Goal: Task Accomplishment & Management: Manage account settings

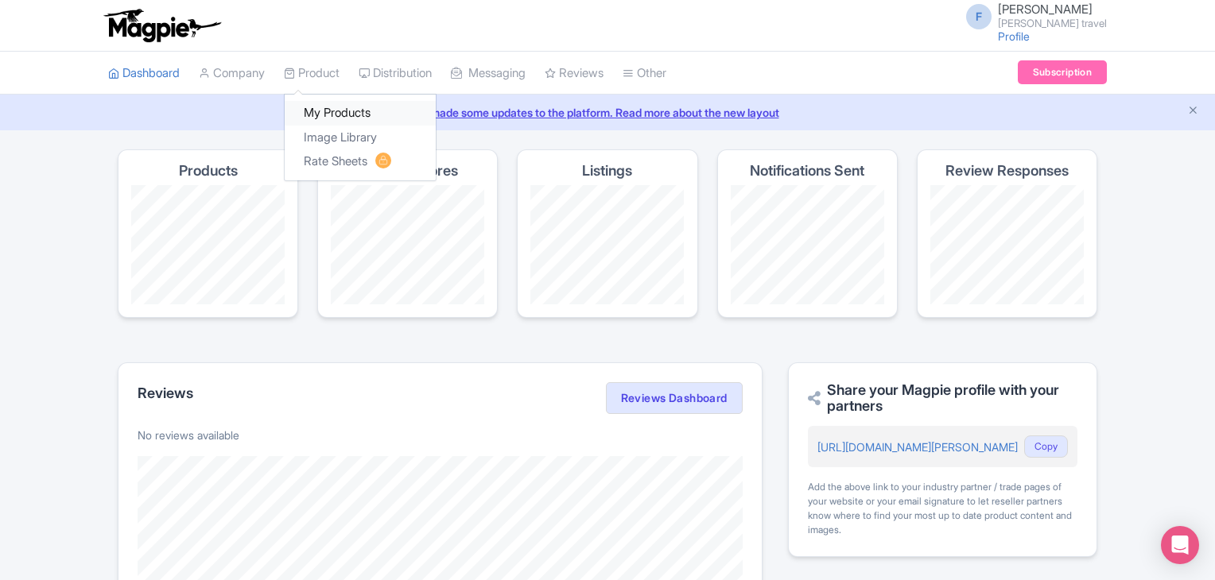
click at [366, 104] on link "My Products" at bounding box center [360, 113] width 151 height 25
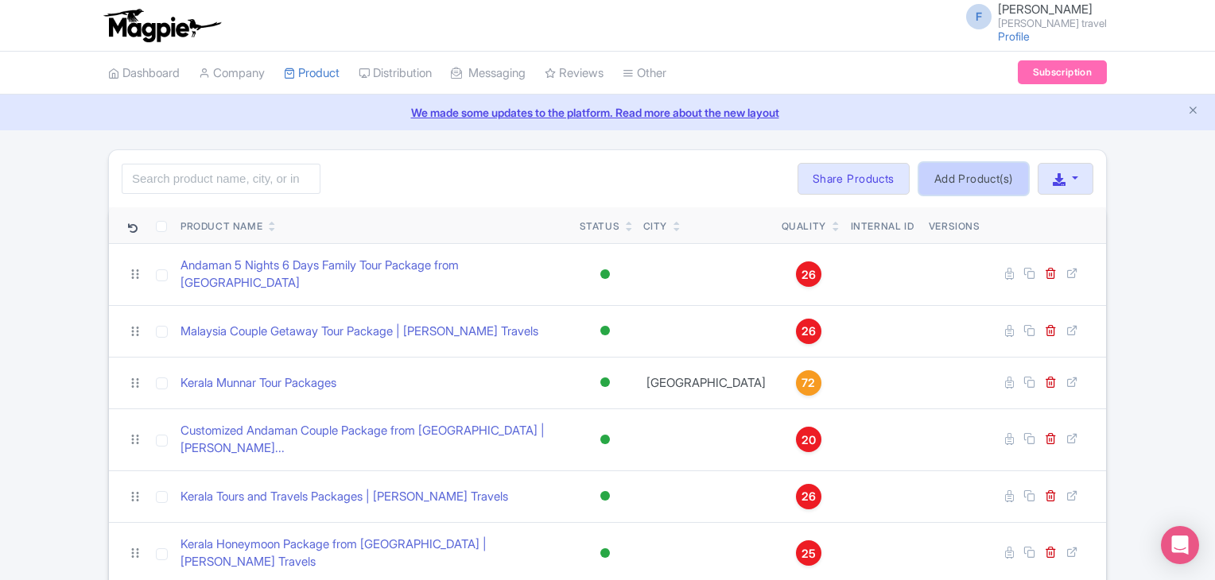
click at [1013, 179] on link "Add Product(s)" at bounding box center [973, 179] width 109 height 32
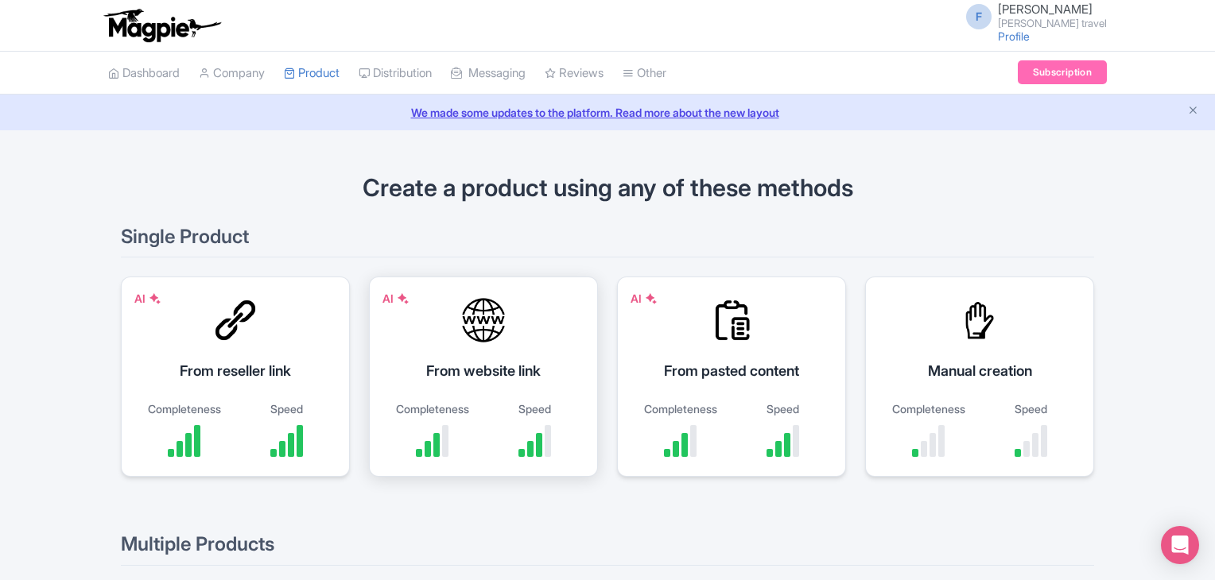
click at [545, 333] on div "AI From website link Completeness Speed" at bounding box center [483, 377] width 229 height 200
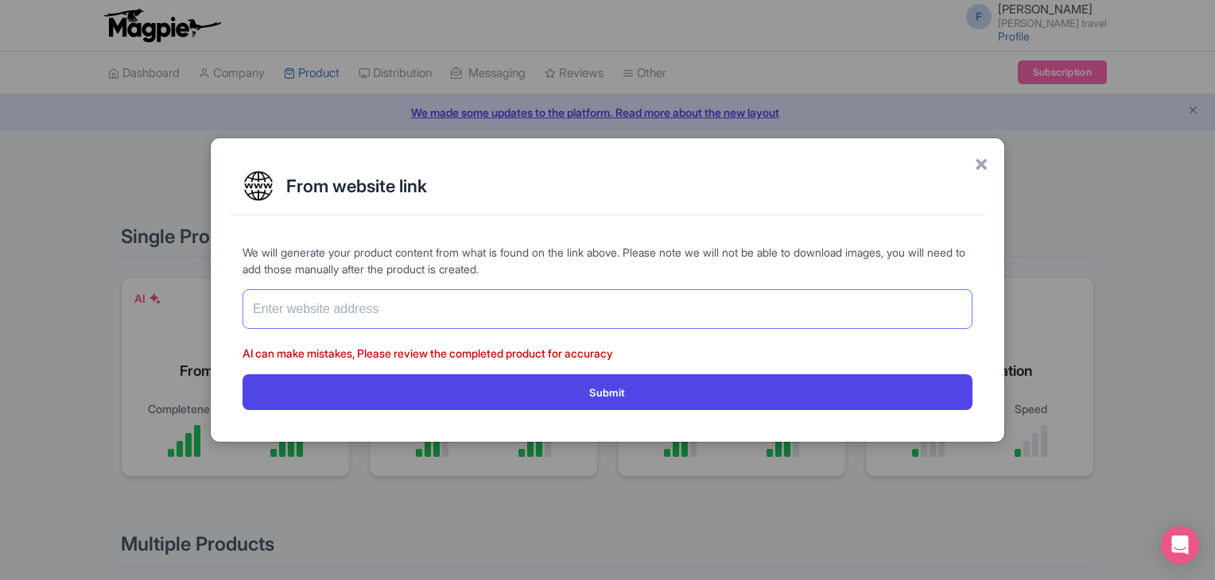
click at [452, 308] on input "text" at bounding box center [607, 309] width 730 height 40
paste input "https://www.felixferiatravel.com/tour/Bali-Family-Tour-Package-from-Bangalore-8…"
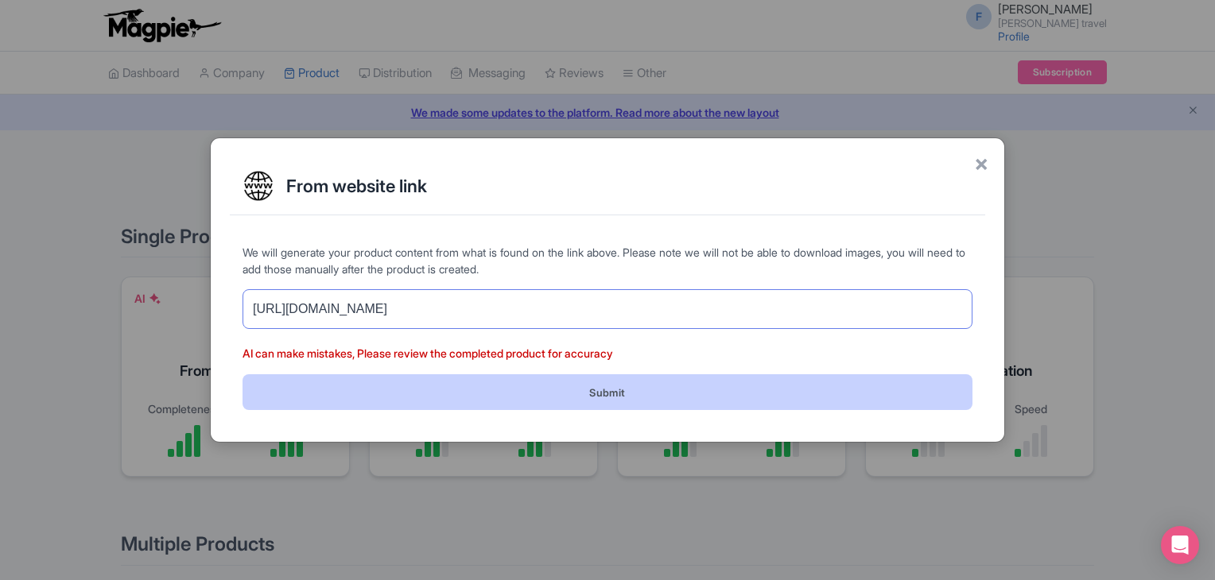
type input "[URL][DOMAIN_NAME]"
click at [533, 387] on button "Submit" at bounding box center [607, 392] width 730 height 36
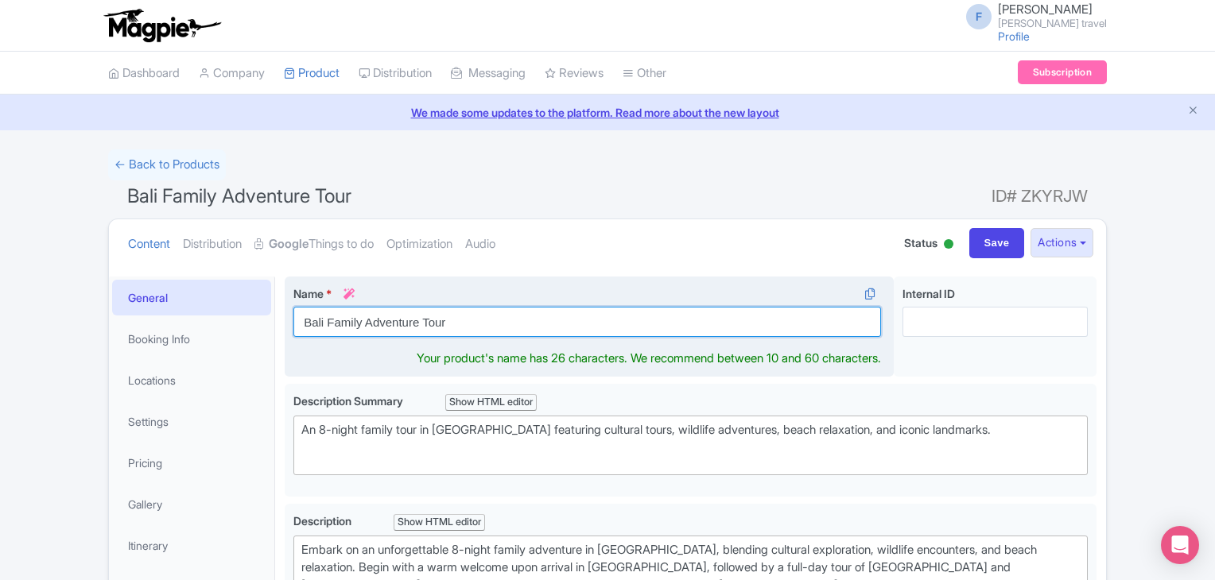
click at [400, 313] on input "Bali Family Adventure Tour" at bounding box center [587, 322] width 588 height 30
paste input "Tour Package from Bangalore | Felix Feria Travels"
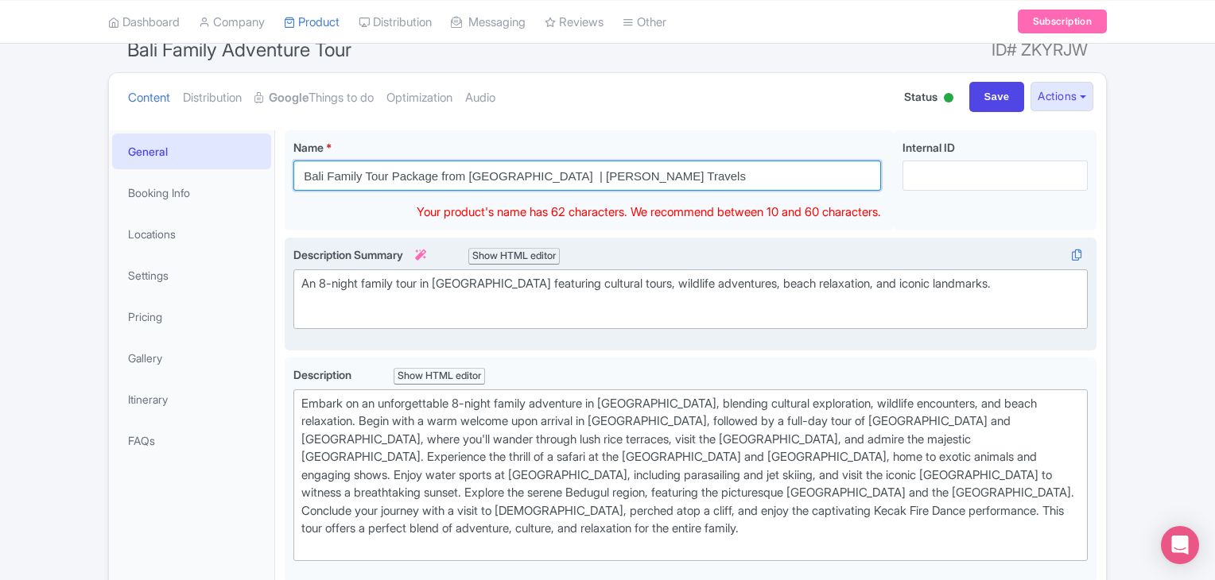
scroll to position [159, 0]
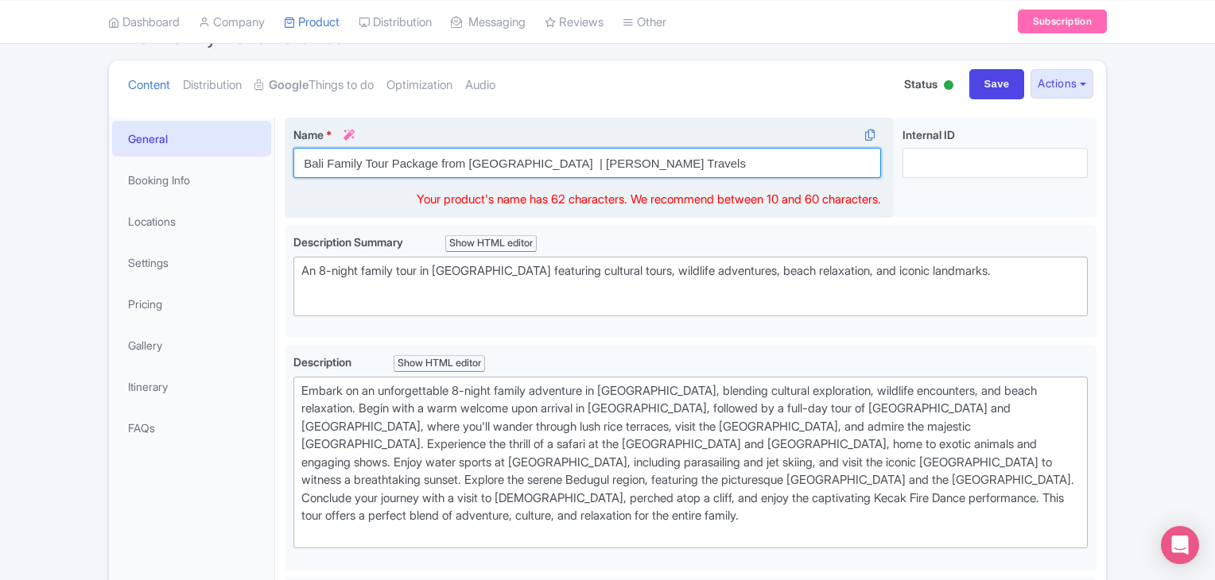
click at [537, 161] on input "Bali Family Tour Package from Bangalore | Felix Feria Travels" at bounding box center [587, 163] width 588 height 30
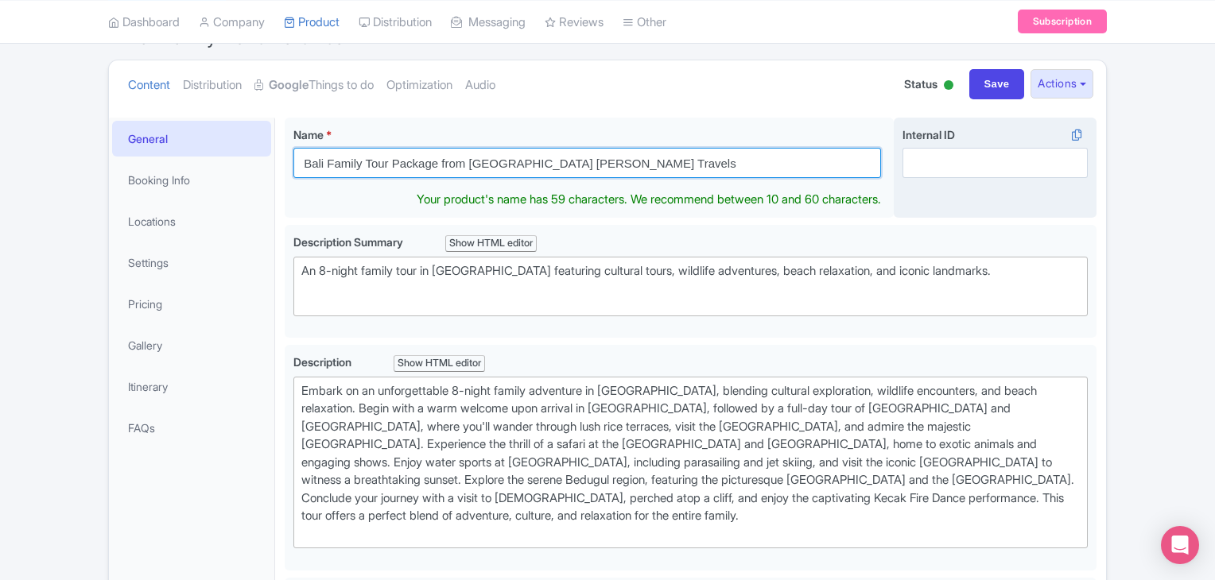
type input "Bali Family Tour Package from [GEOGRAPHIC_DATA] [PERSON_NAME] Travels"
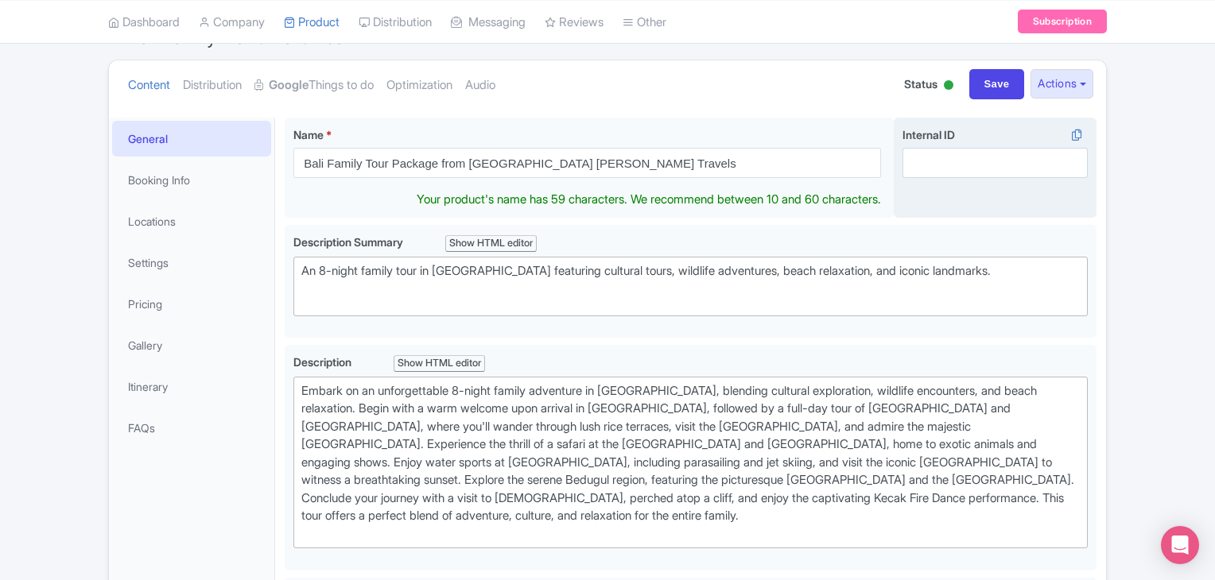
click at [975, 196] on div "Internal ID i" at bounding box center [995, 168] width 203 height 101
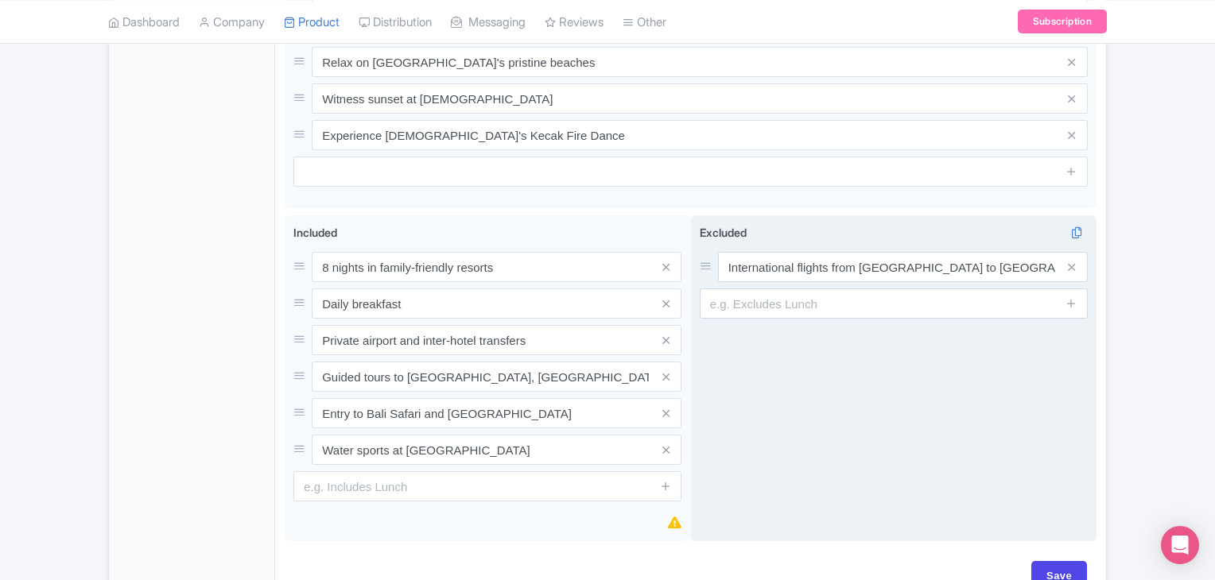
scroll to position [820, 0]
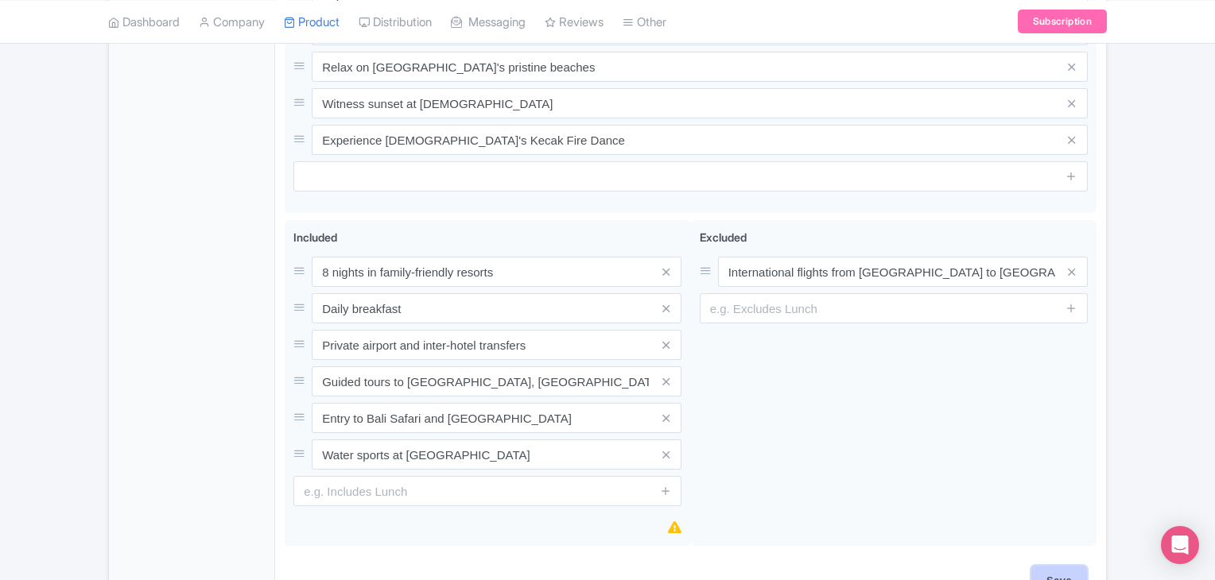
click at [1061, 566] on input "Save" at bounding box center [1059, 581] width 56 height 30
type input "Saving..."
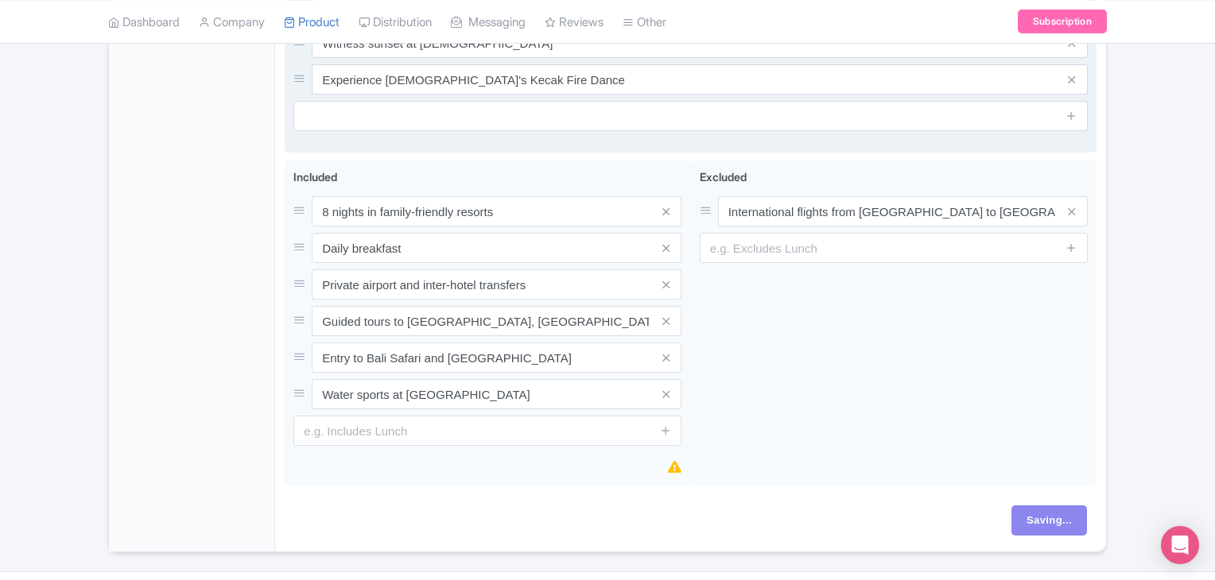
scroll to position [900, 0]
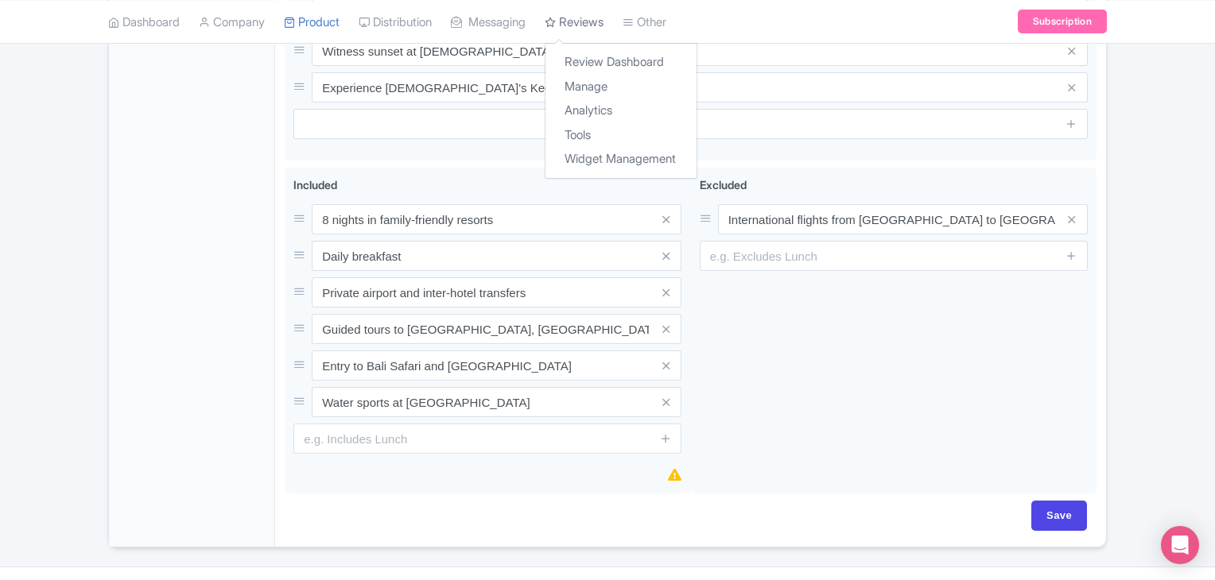
scroll to position [875, 0]
click at [1065, 499] on input "Save" at bounding box center [1059, 514] width 56 height 30
type input "Saving..."
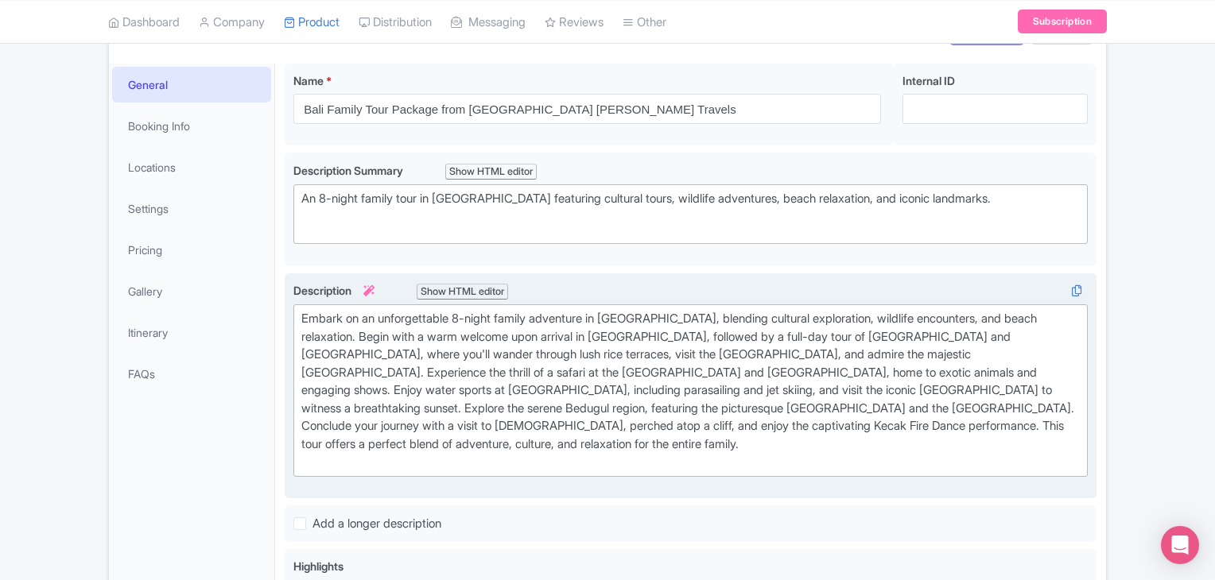
scroll to position [0, 0]
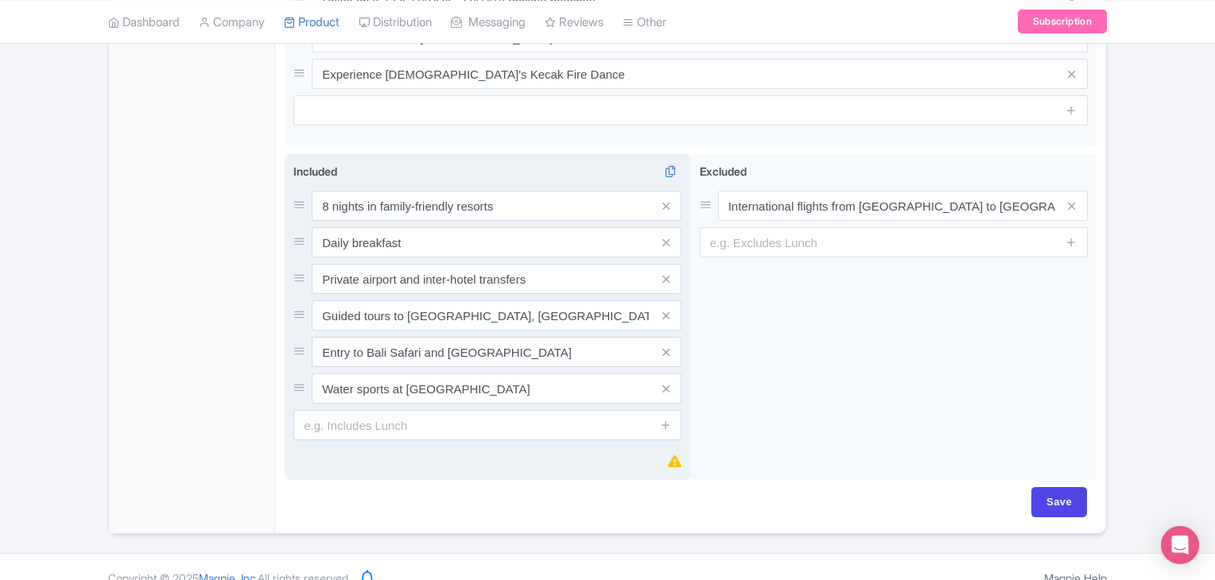
scroll to position [887, 0]
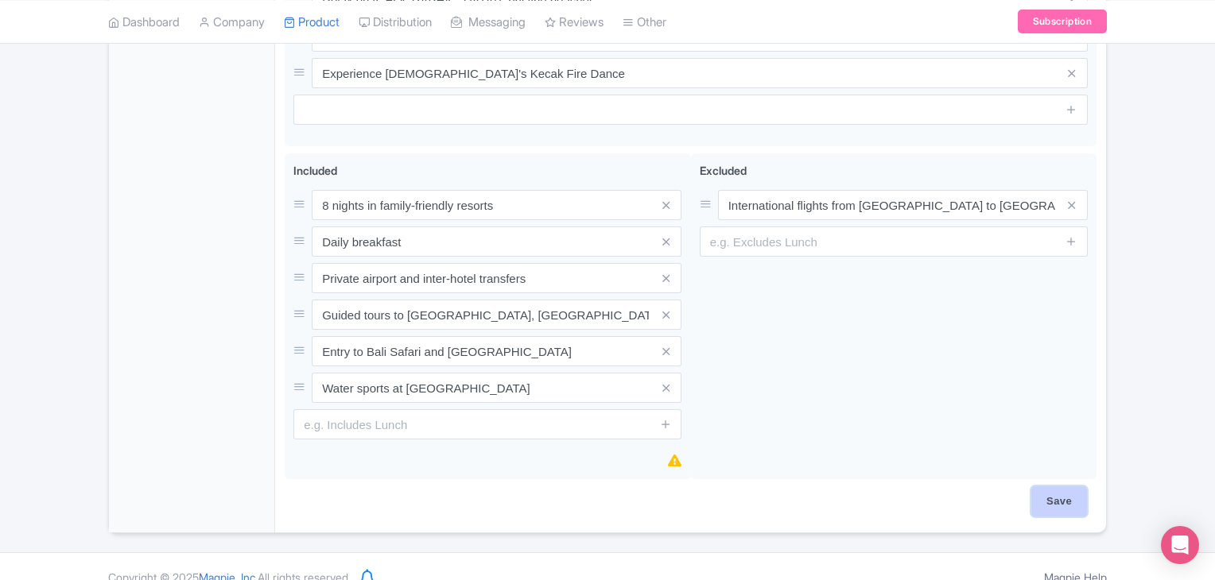
click at [1060, 487] on input "Save" at bounding box center [1059, 502] width 56 height 30
type input "Saving..."
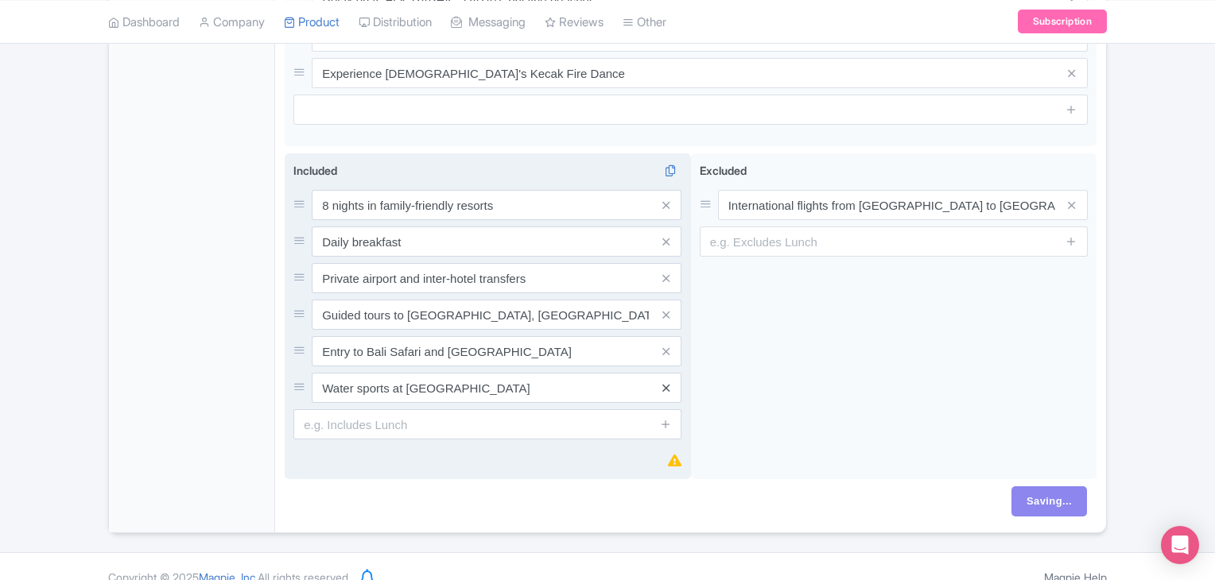
click at [665, 379] on link at bounding box center [665, 388] width 7 height 18
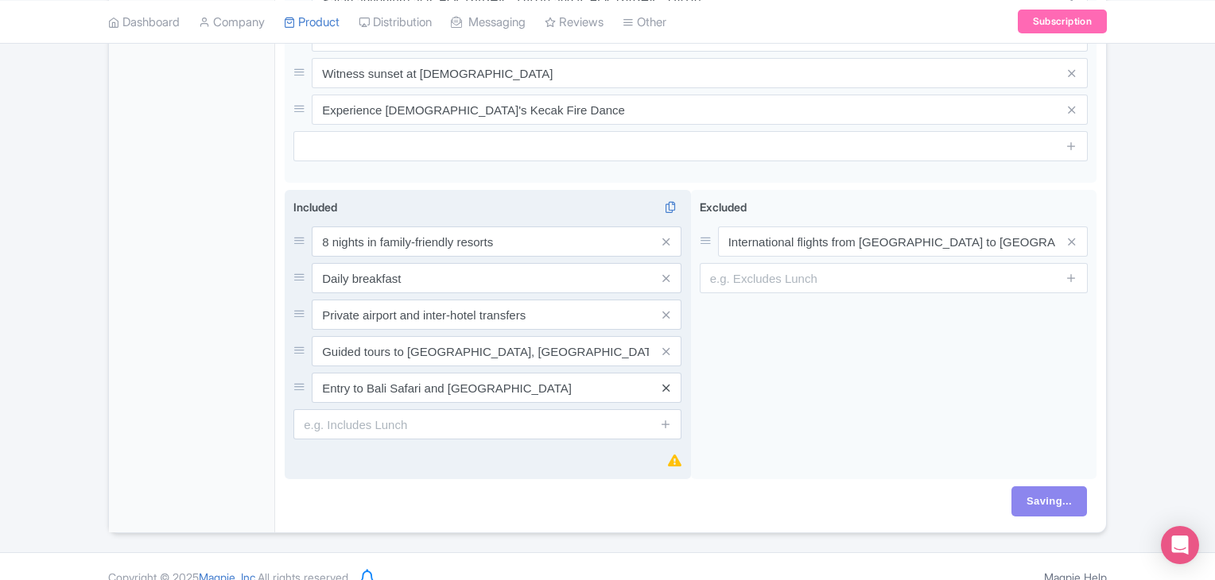
click at [665, 382] on icon at bounding box center [665, 388] width 7 height 12
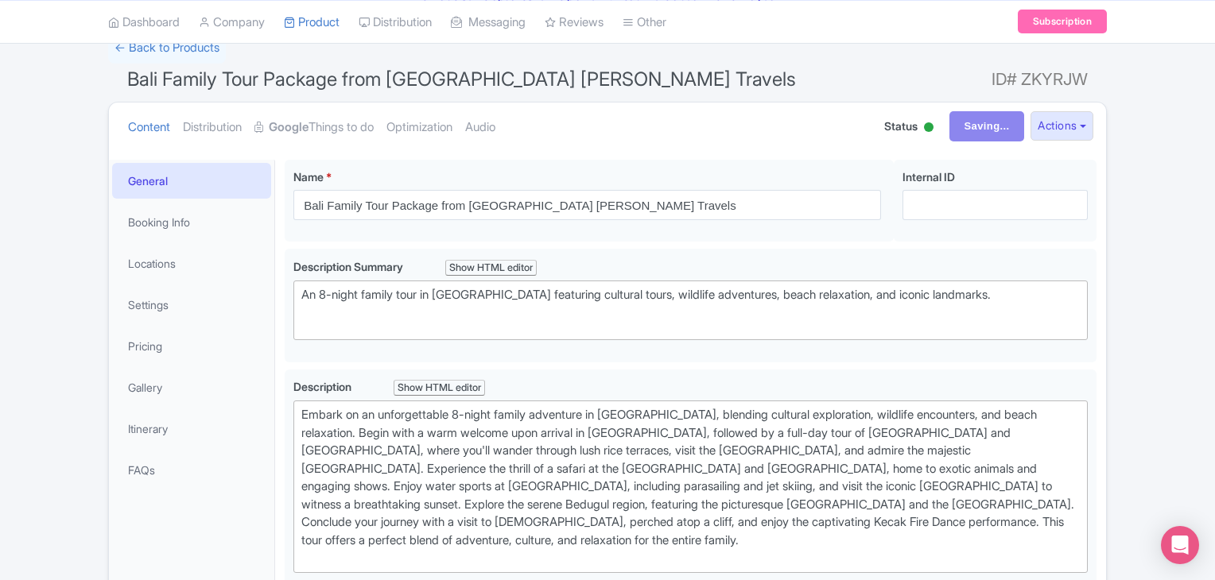
scroll to position [19, 0]
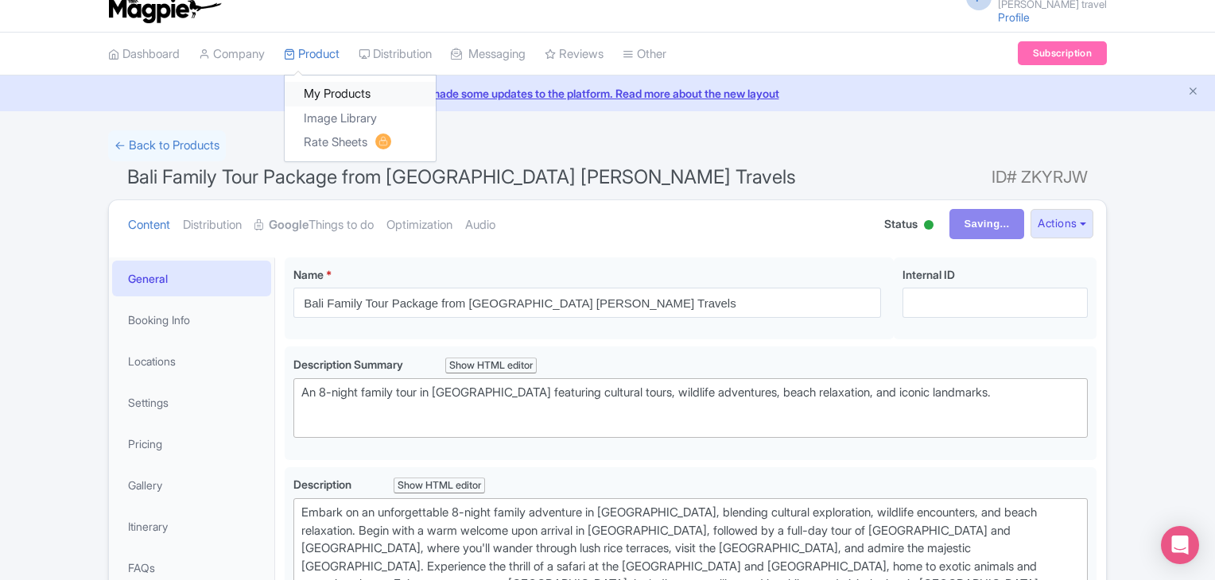
click at [321, 88] on link "My Products" at bounding box center [360, 94] width 151 height 25
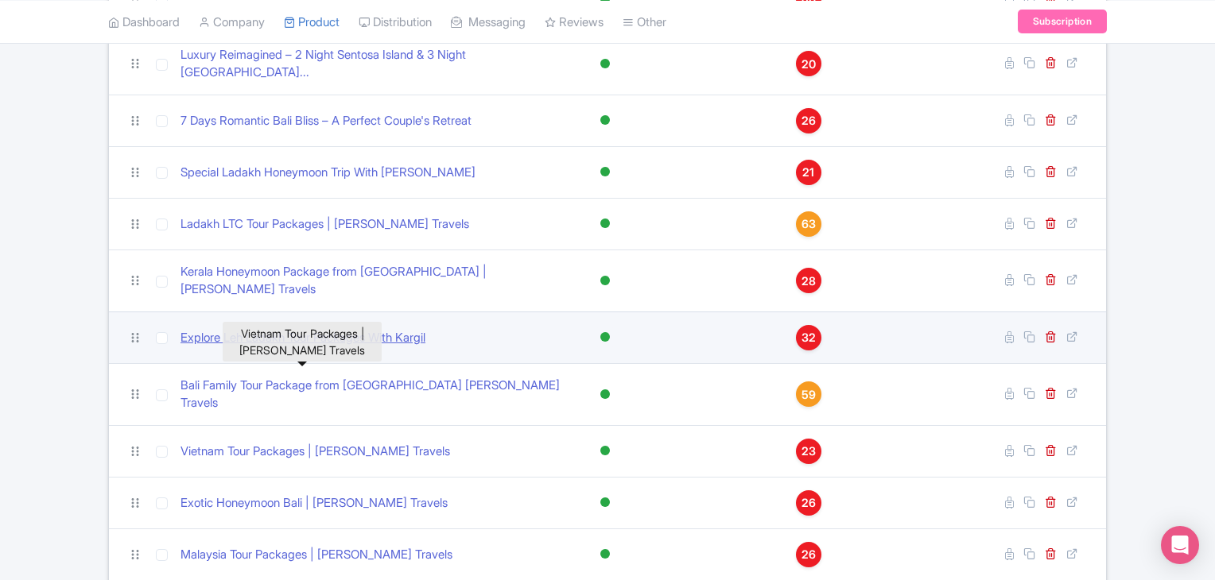
scroll to position [716, 0]
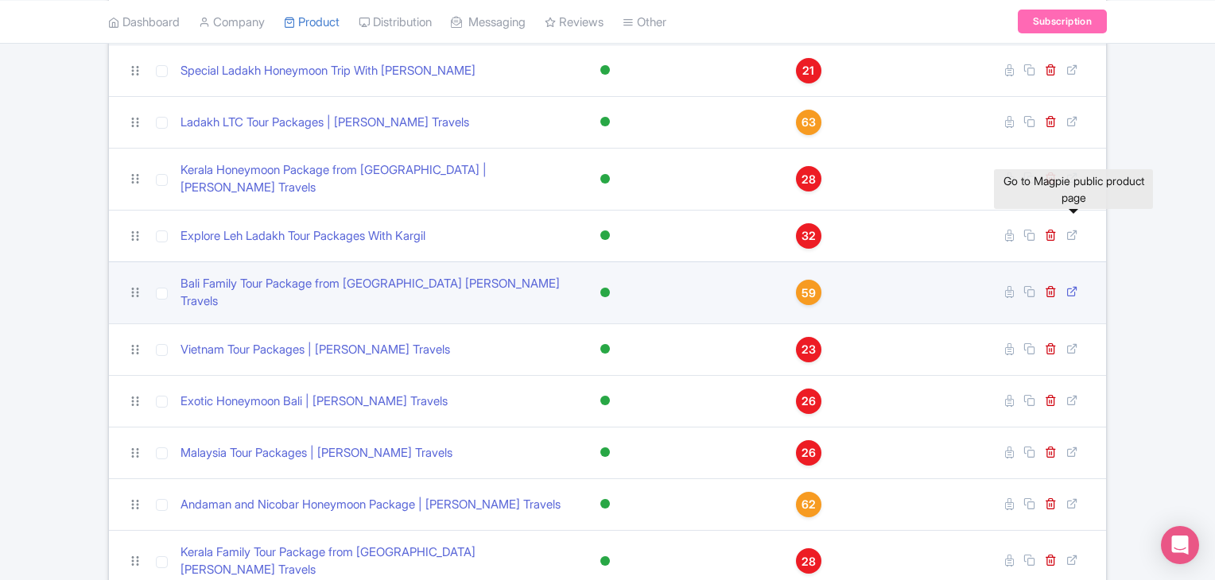
click at [1070, 285] on icon at bounding box center [1072, 291] width 12 height 12
